Goal: Task Accomplishment & Management: Use online tool/utility

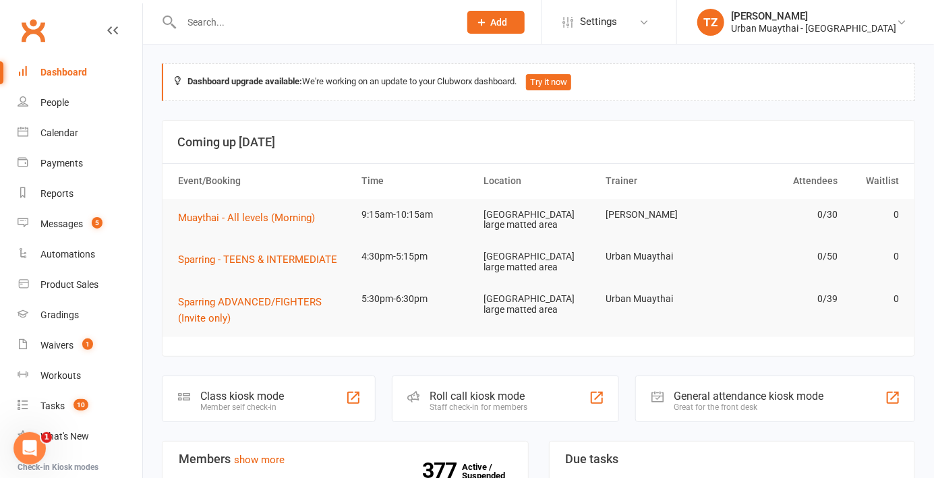
click at [491, 390] on div "Roll call kiosk mode" at bounding box center [479, 396] width 98 height 13
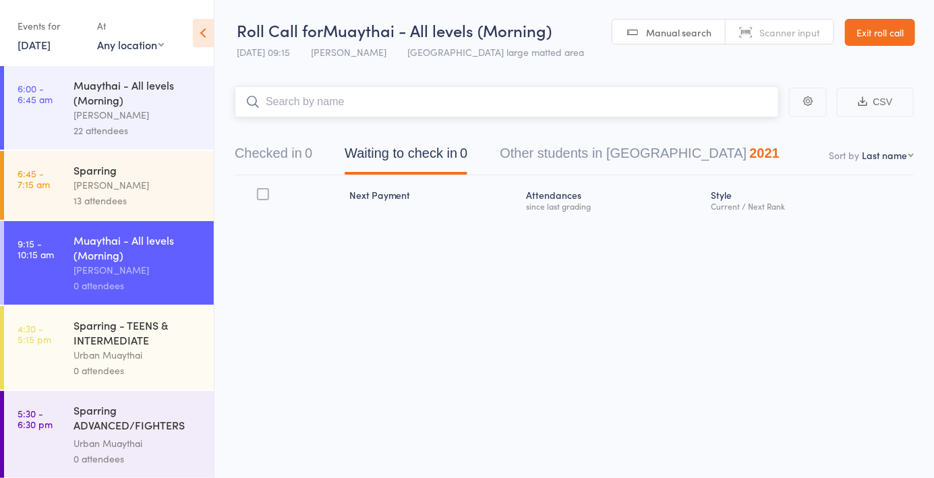
click at [341, 108] on input "search" at bounding box center [507, 101] width 544 height 31
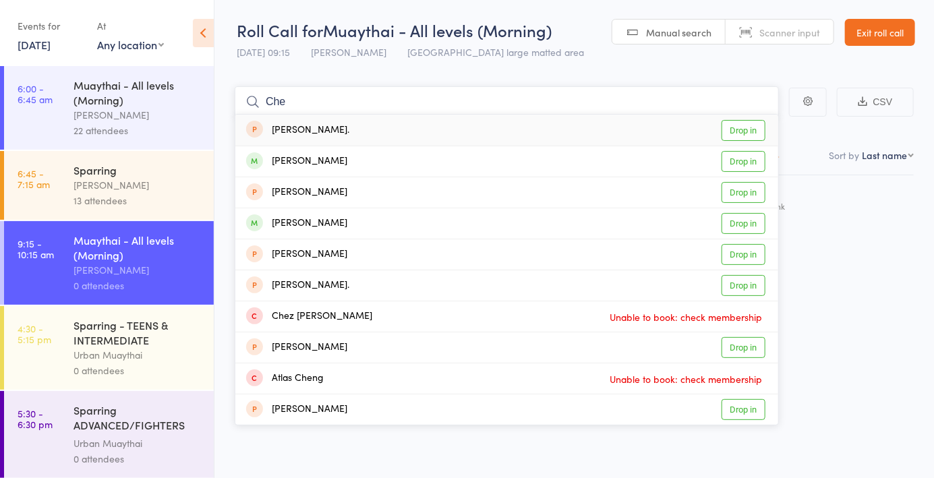
type input "Che"
click at [738, 221] on link "Drop in" at bounding box center [744, 223] width 44 height 21
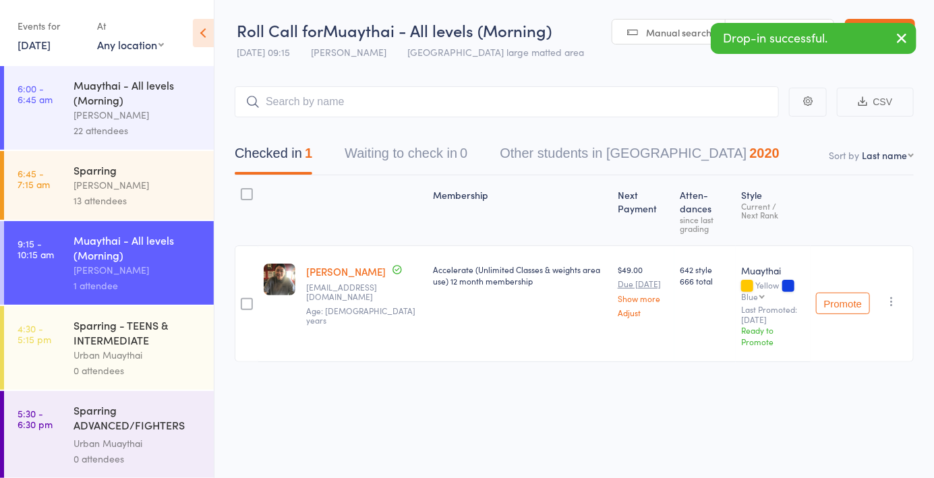
click at [799, 26] on div "Drop-in successful." at bounding box center [814, 38] width 206 height 31
click at [914, 49] on button "button" at bounding box center [902, 39] width 30 height 31
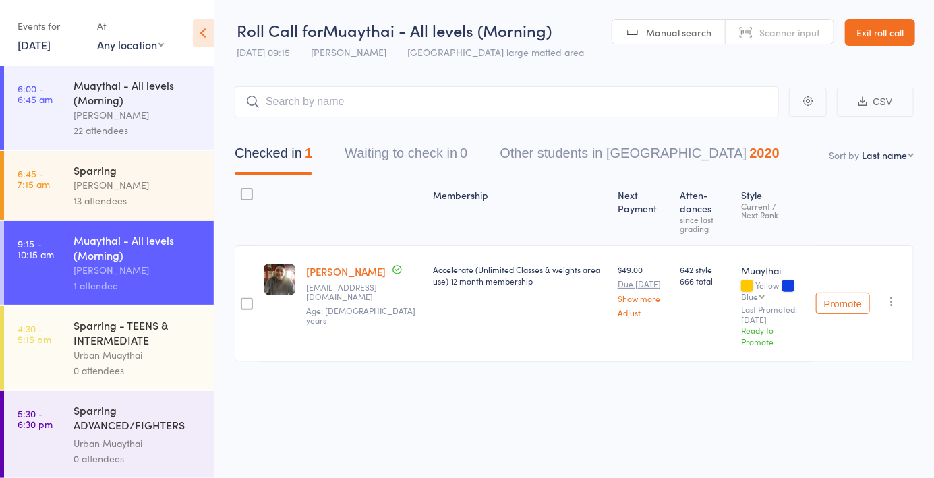
click at [773, 32] on span "Scanner input" at bounding box center [789, 32] width 61 height 13
type input "6187"
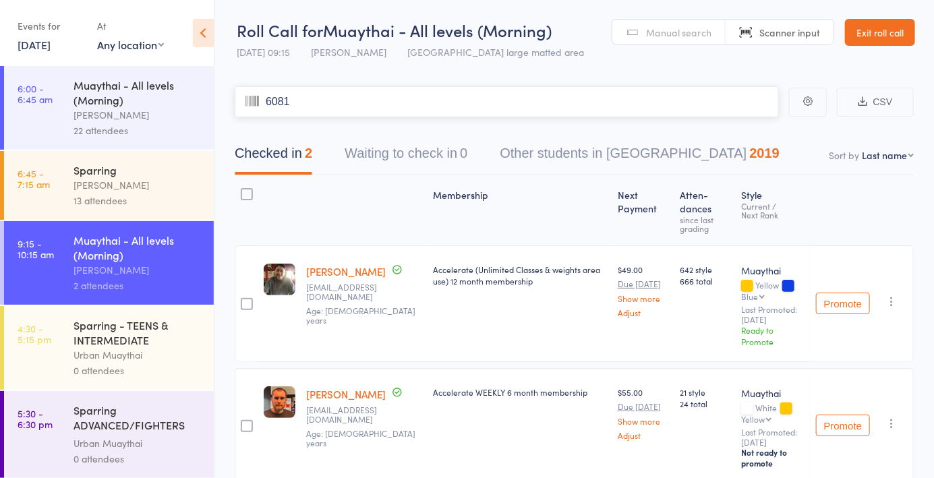
type input "6081"
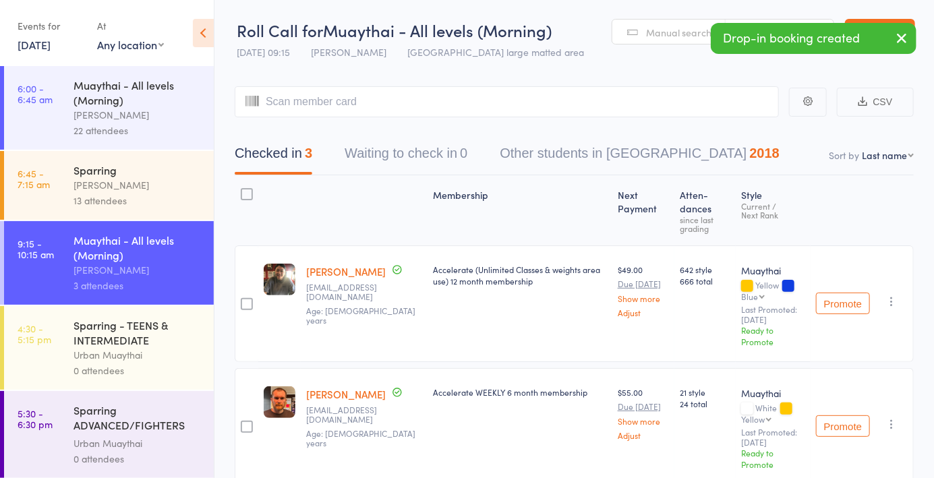
click at [662, 32] on span "Manual search" at bounding box center [678, 32] width 65 height 13
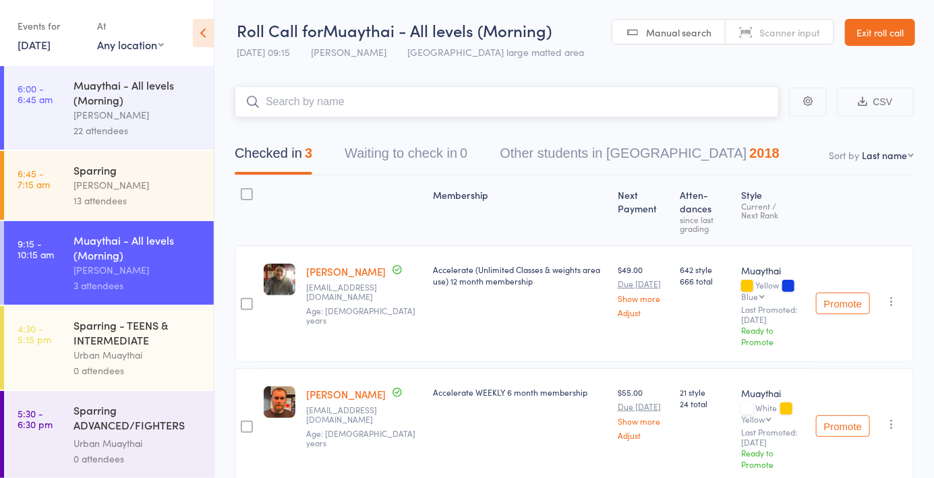
click at [386, 101] on input "search" at bounding box center [507, 101] width 544 height 31
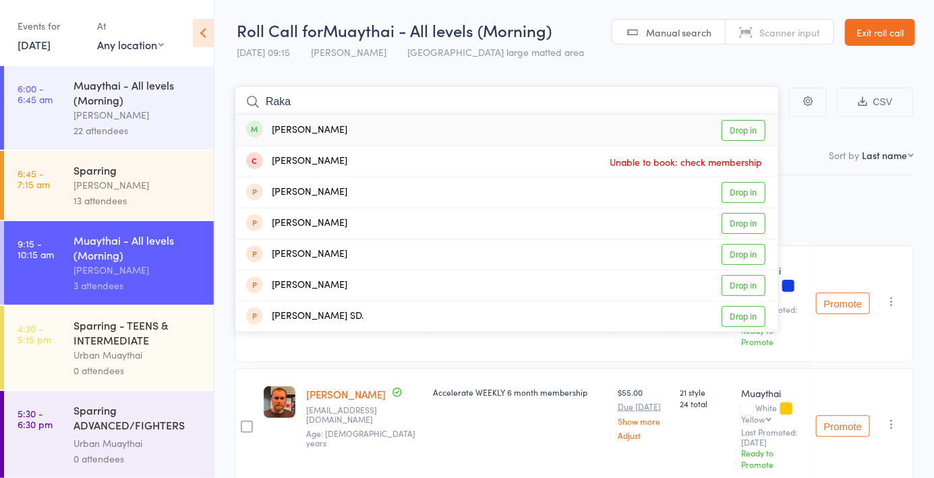
type input "Raka"
click at [364, 132] on div "Rakai Rangi Drop in" at bounding box center [506, 130] width 543 height 31
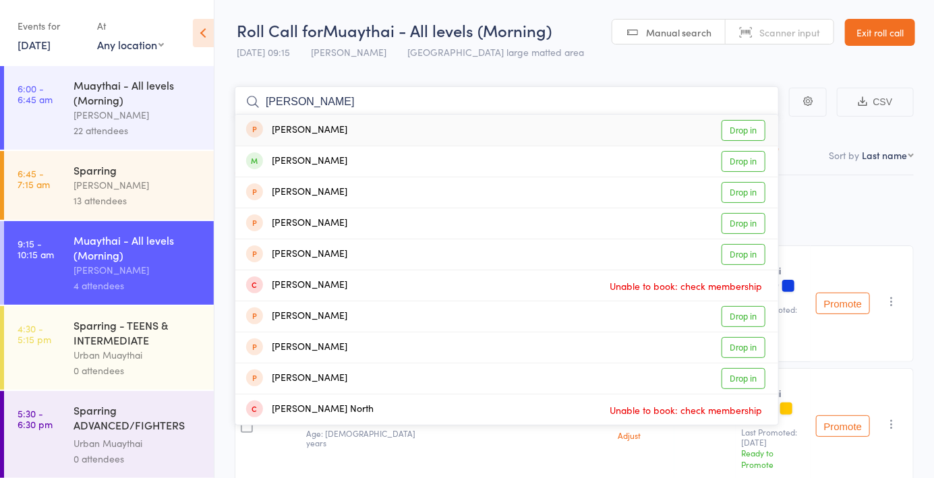
type input "[PERSON_NAME]"
click at [535, 167] on div "[PERSON_NAME] Drop in" at bounding box center [506, 161] width 543 height 30
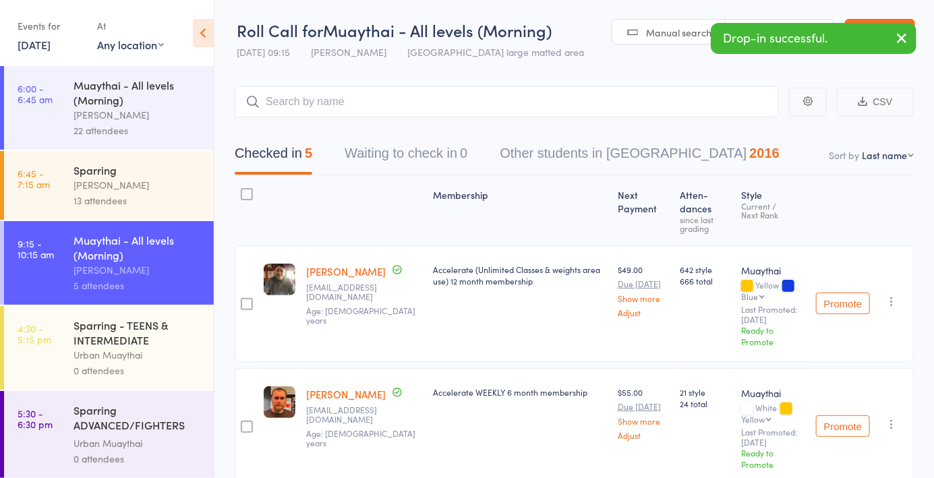
click at [792, 25] on div "Drop-in successful." at bounding box center [814, 38] width 206 height 31
click at [902, 46] on icon "button" at bounding box center [902, 38] width 16 height 17
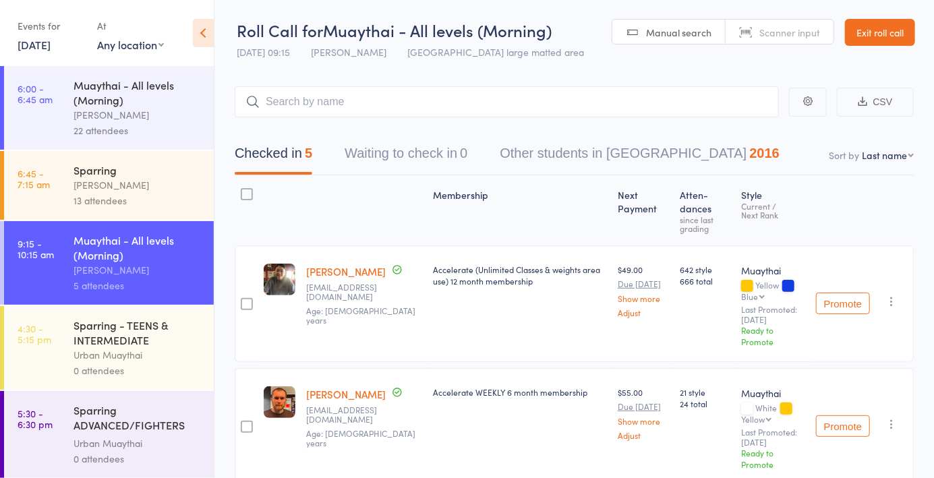
click at [791, 34] on span "Scanner input" at bounding box center [789, 32] width 61 height 13
type input "5075"
type input "5399"
type input "4331"
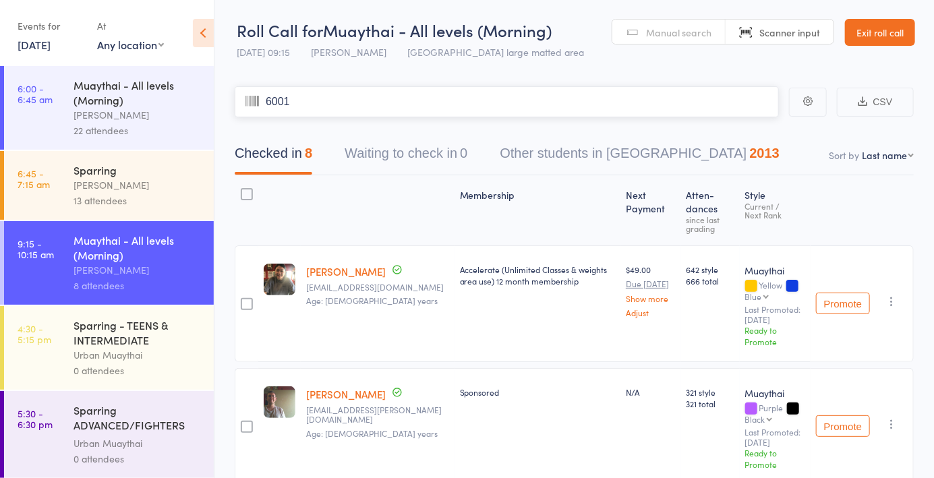
type input "6001"
type input "09760976"
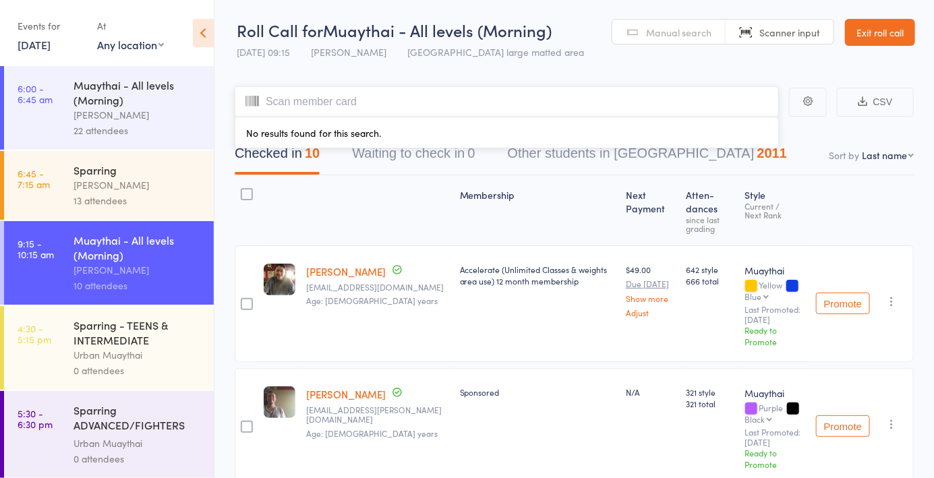
click at [649, 106] on input "search" at bounding box center [507, 101] width 544 height 31
click at [567, 229] on div "Membership" at bounding box center [538, 210] width 166 height 58
